Goal: Check status: Check status

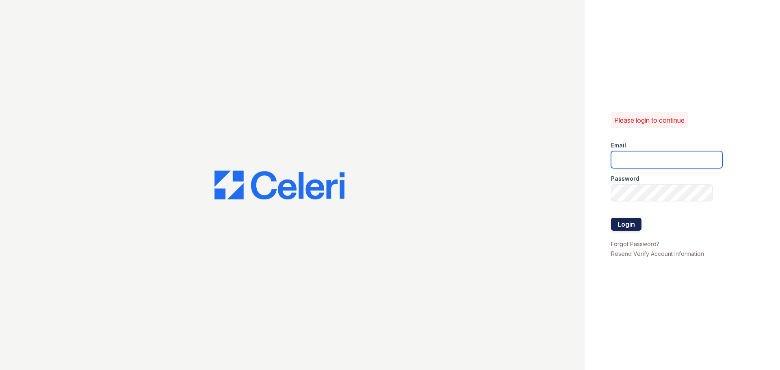
type input "[EMAIL_ADDRESS][DOMAIN_NAME]"
click at [629, 230] on button "Login" at bounding box center [626, 224] width 30 height 13
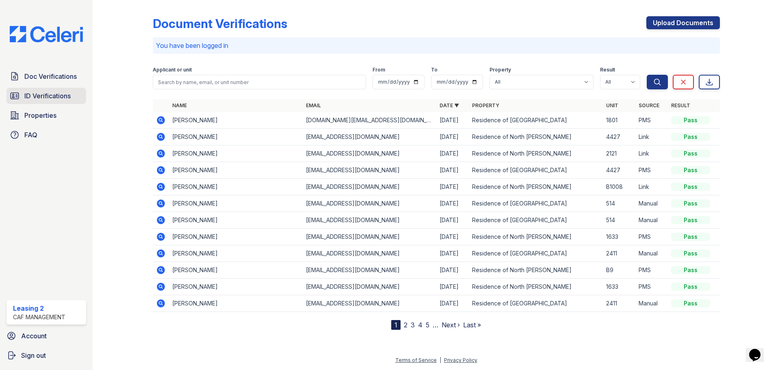
click at [64, 91] on link "ID Verifications" at bounding box center [47, 96] width 80 height 16
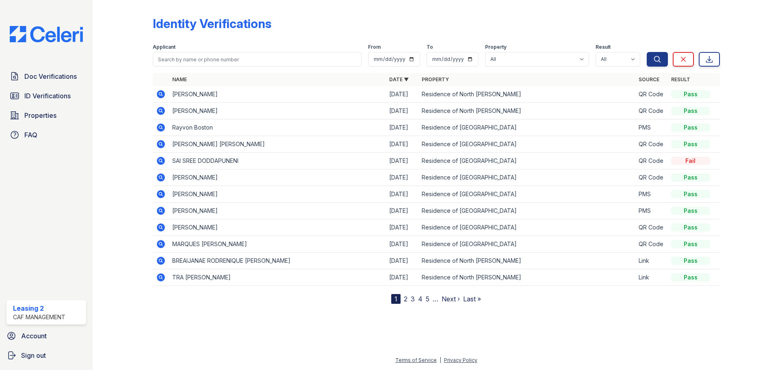
click at [159, 93] on icon at bounding box center [161, 94] width 10 height 10
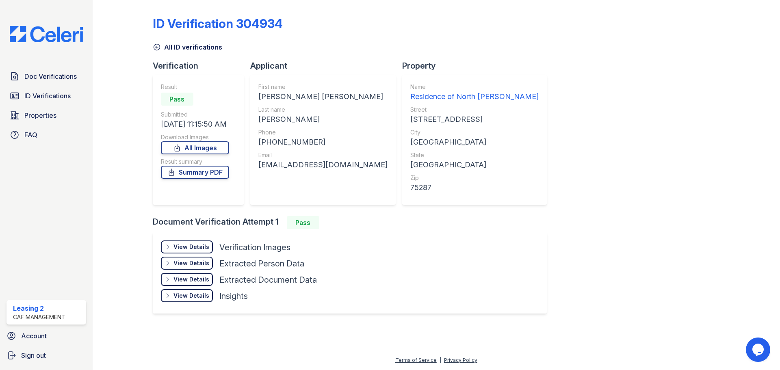
click at [155, 50] on icon at bounding box center [157, 47] width 8 height 8
